Goal: Check status: Check status

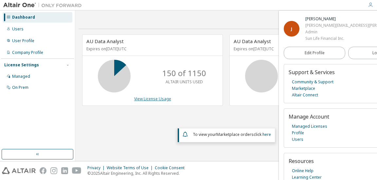
click at [143, 99] on link "View License Usage" at bounding box center [152, 99] width 37 height 6
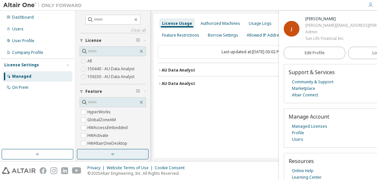
click at [119, 152] on button "button" at bounding box center [113, 154] width 72 height 10
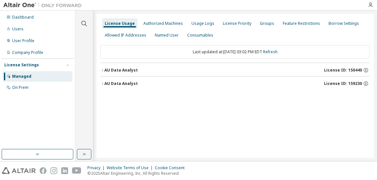
click at [134, 69] on div "AU Data Analyst" at bounding box center [120, 70] width 33 height 5
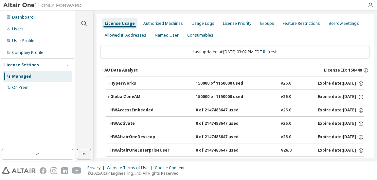
click at [138, 82] on div "HyperWorks" at bounding box center [139, 84] width 59 height 6
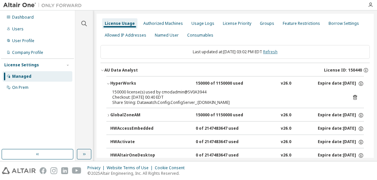
click at [277, 52] on link "Refresh" at bounding box center [270, 52] width 14 height 6
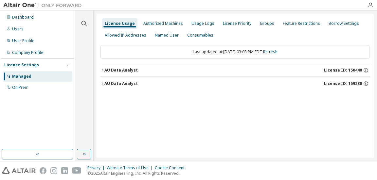
click at [128, 70] on div "AU Data Analyst" at bounding box center [120, 70] width 33 height 5
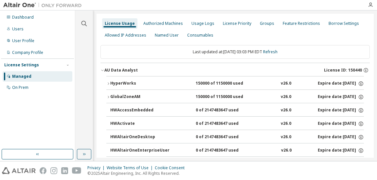
click at [132, 83] on div "HyperWorks" at bounding box center [139, 84] width 59 height 6
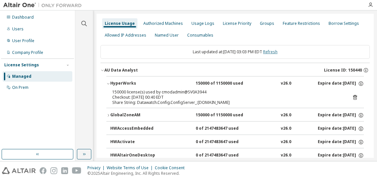
click at [277, 52] on link "Refresh" at bounding box center [270, 52] width 14 height 6
